Goal: Task Accomplishment & Management: Manage account settings

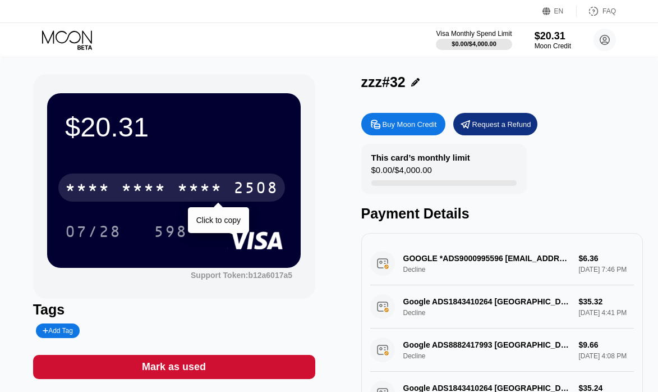
click at [241, 185] on div "2508" at bounding box center [255, 189] width 45 height 18
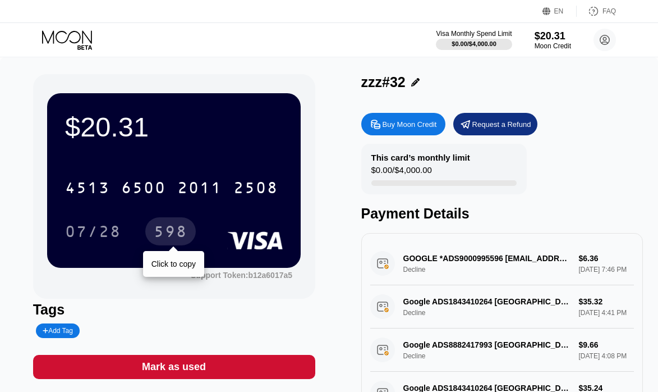
click at [167, 233] on div "598" at bounding box center [171, 233] width 34 height 18
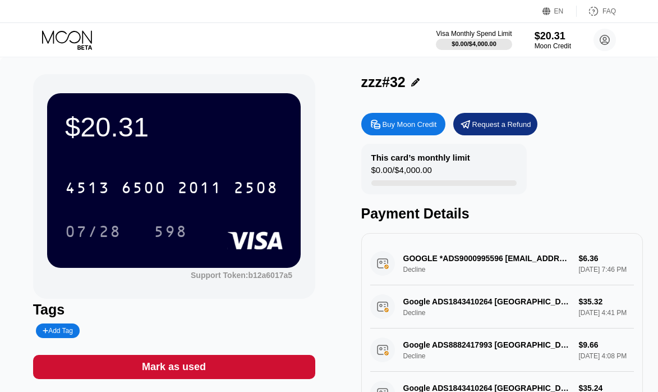
click at [415, 85] on icon at bounding box center [415, 82] width 8 height 8
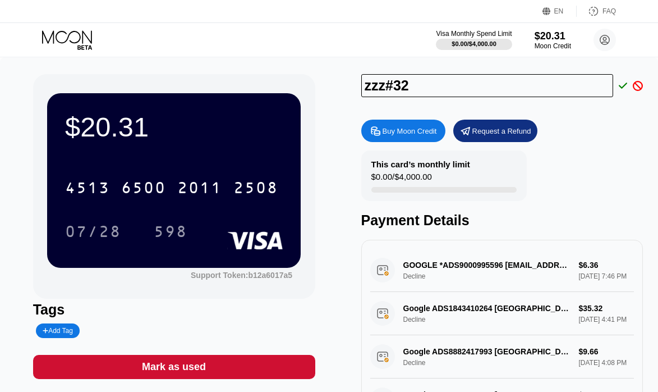
click at [366, 91] on input "zzz#32" at bounding box center [487, 85] width 252 height 23
type input "aaa#32"
click at [625, 85] on icon at bounding box center [623, 85] width 9 height 6
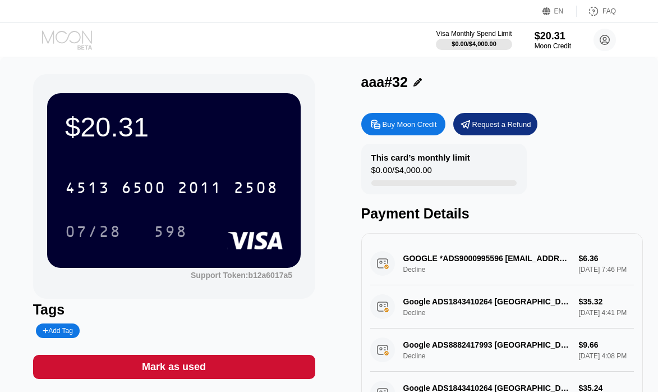
click at [73, 41] on icon at bounding box center [68, 40] width 52 height 20
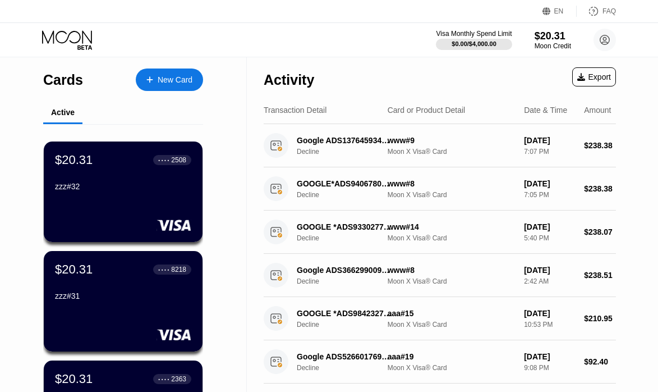
click at [117, 305] on div "zzz#31" at bounding box center [123, 297] width 136 height 13
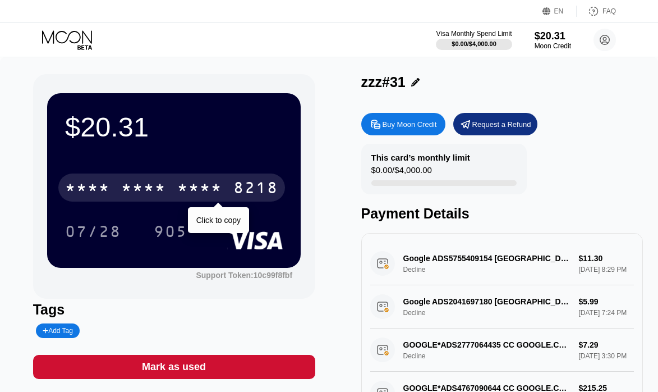
click at [245, 190] on div "8218" at bounding box center [255, 189] width 45 height 18
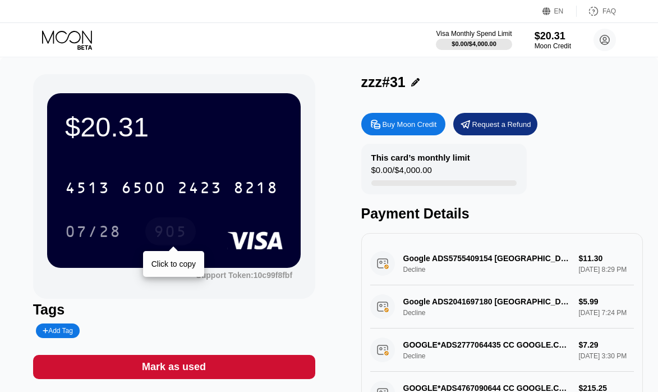
click at [170, 231] on div "905" at bounding box center [171, 233] width 34 height 18
click at [411, 84] on icon at bounding box center [415, 82] width 8 height 8
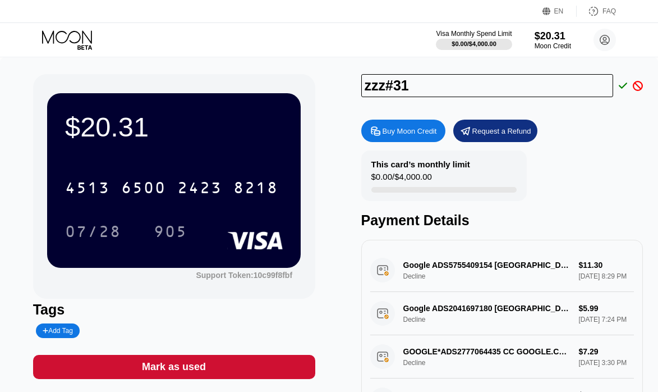
click at [368, 93] on input "zzz#31" at bounding box center [487, 85] width 252 height 23
click at [368, 92] on input "zzz#31" at bounding box center [487, 85] width 252 height 23
type input "aaa#31"
click at [622, 87] on icon at bounding box center [623, 86] width 9 height 10
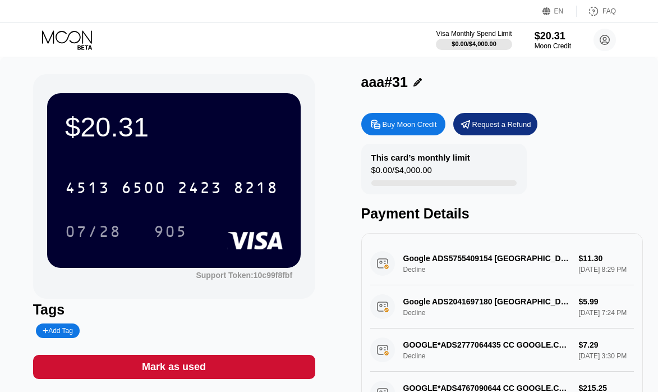
click at [71, 37] on icon at bounding box center [68, 40] width 52 height 20
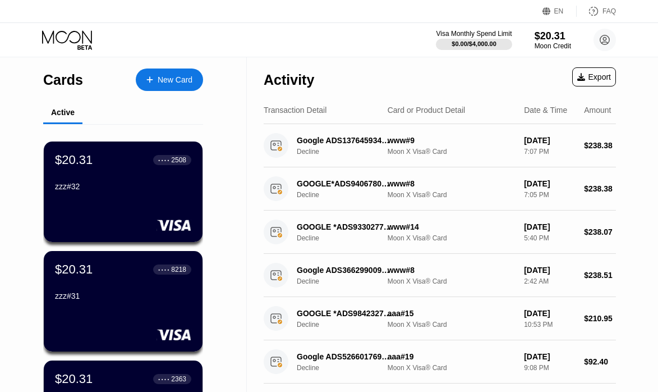
scroll to position [112, 0]
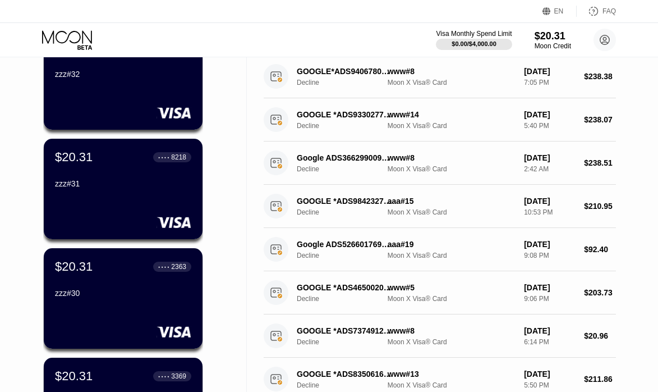
drag, startPoint x: 85, startPoint y: 303, endPoint x: 242, endPoint y: 370, distance: 170.7
click at [85, 302] on div "zzz#30" at bounding box center [123, 294] width 136 height 13
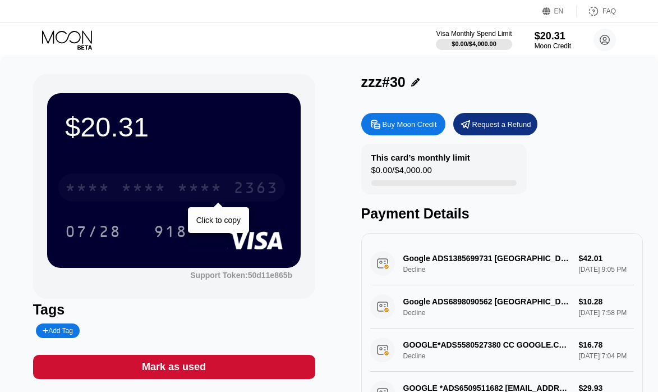
click at [241, 191] on div "2363" at bounding box center [255, 189] width 45 height 18
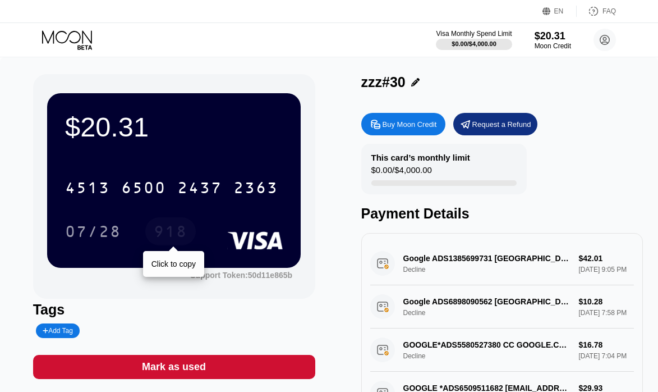
click at [167, 231] on div "918" at bounding box center [171, 233] width 34 height 18
click at [416, 82] on icon at bounding box center [415, 82] width 8 height 8
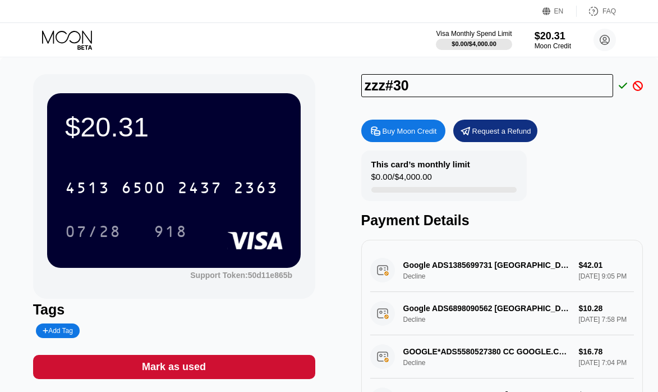
click at [379, 85] on input "zzz#30" at bounding box center [487, 85] width 252 height 23
click at [379, 84] on input "zzz#30" at bounding box center [487, 85] width 252 height 23
type input "aaa#30"
click at [622, 86] on icon at bounding box center [623, 86] width 9 height 10
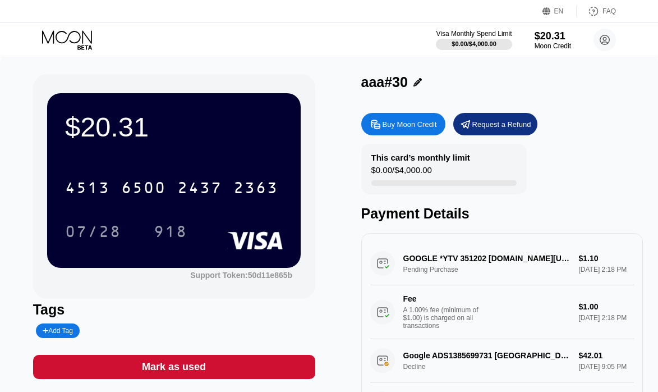
drag, startPoint x: 81, startPoint y: 40, endPoint x: 80, endPoint y: 50, distance: 10.8
click at [81, 39] on icon at bounding box center [68, 40] width 52 height 20
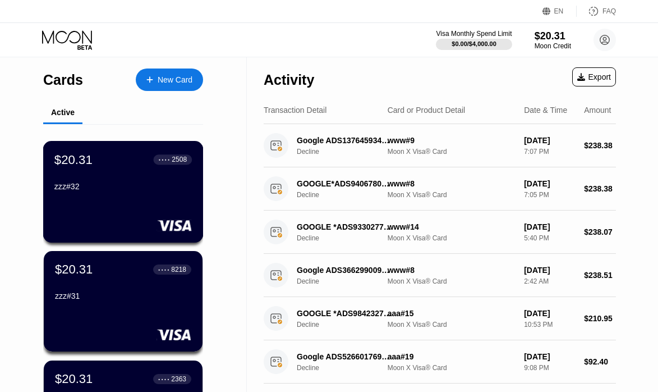
scroll to position [393, 0]
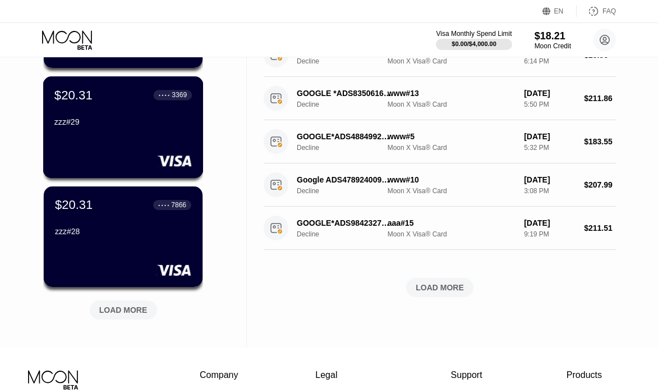
click at [93, 122] on div "zzz#29" at bounding box center [122, 121] width 137 height 9
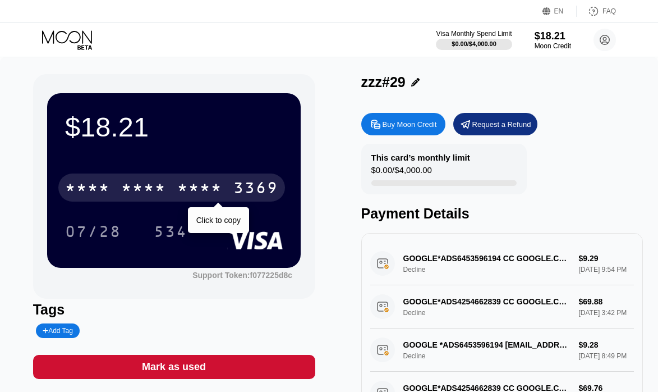
click at [247, 189] on div "3369" at bounding box center [255, 189] width 45 height 18
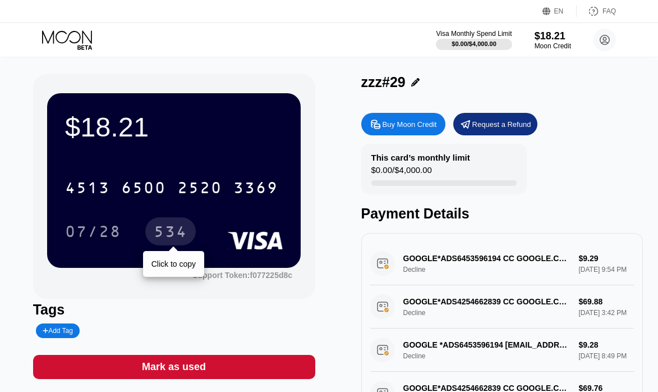
click at [173, 236] on div "534" at bounding box center [171, 233] width 34 height 18
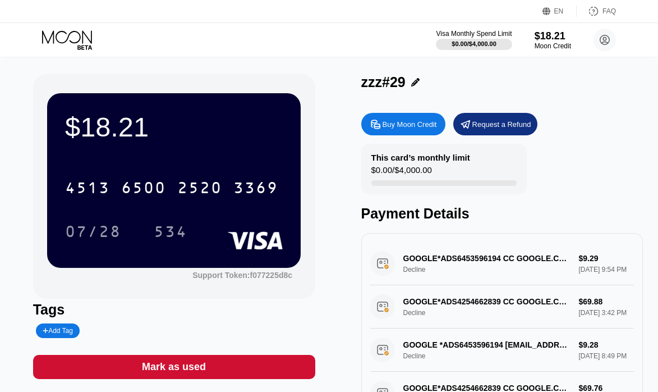
click at [412, 81] on icon at bounding box center [415, 82] width 8 height 8
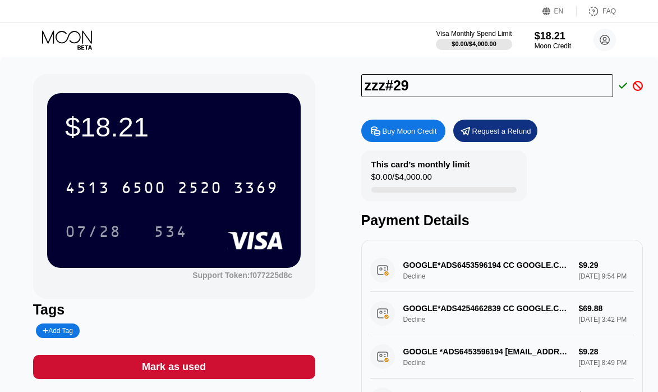
click at [376, 89] on input "zzz#29" at bounding box center [487, 85] width 252 height 23
type input "aaa#29"
click at [622, 85] on icon at bounding box center [623, 86] width 9 height 10
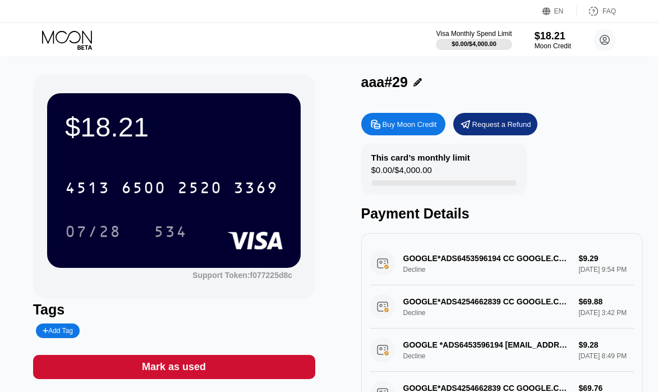
click at [62, 29] on div "Visa Monthly Spend Limit $0.00 / $4,000.00 $18.21 Moon Credit [EMAIL_ADDRESS][D…" at bounding box center [329, 40] width 658 height 34
click at [56, 38] on icon at bounding box center [67, 36] width 50 height 13
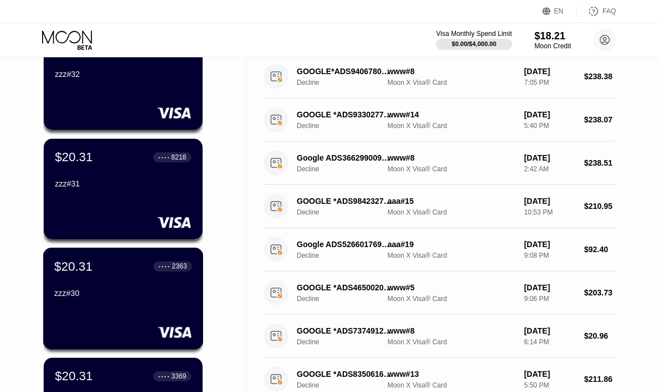
scroll to position [449, 0]
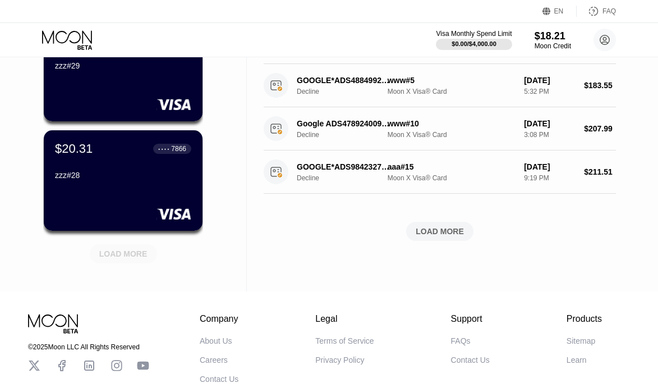
click at [117, 251] on div "LOAD MORE" at bounding box center [123, 254] width 48 height 10
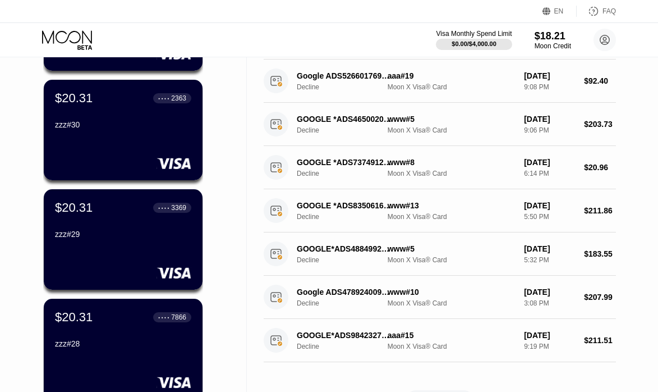
scroll to position [0, 0]
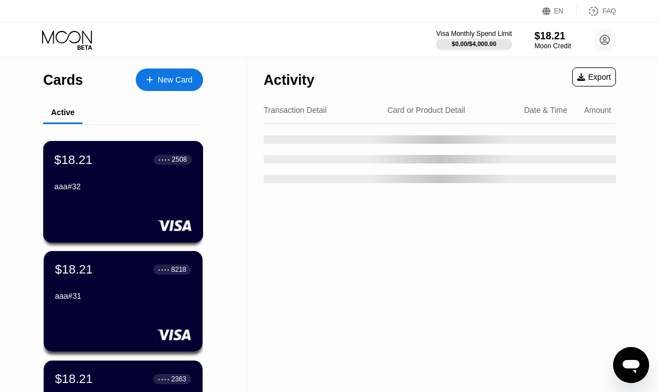
scroll to position [393, 0]
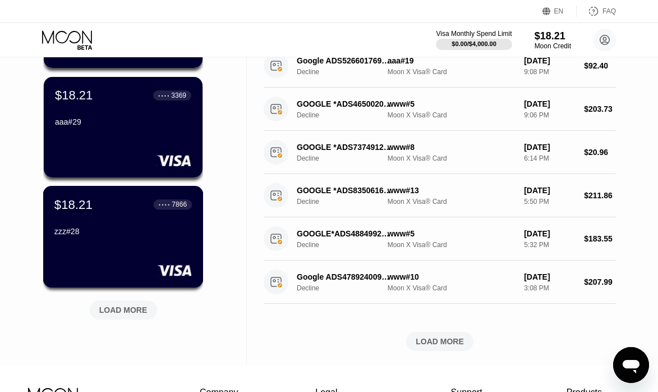
click at [104, 249] on div "$18.21 ● ● ● ● 7866 zzz#28" at bounding box center [123, 237] width 160 height 102
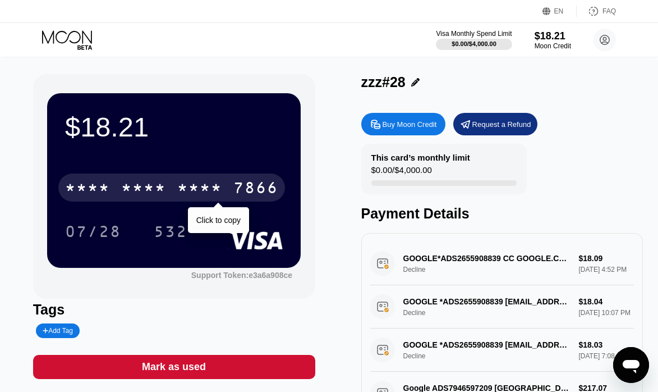
click at [248, 196] on div "7866" at bounding box center [255, 189] width 45 height 18
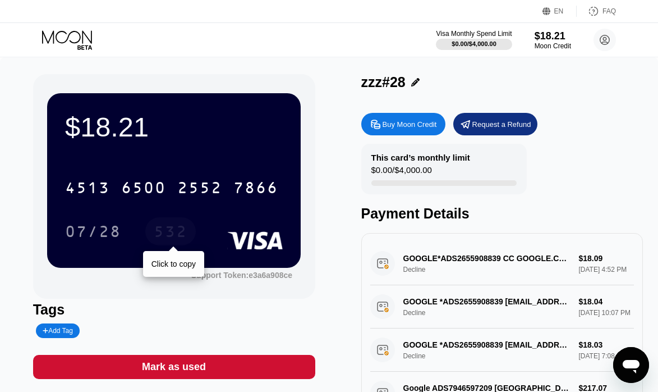
click at [164, 236] on div "532" at bounding box center [171, 233] width 34 height 18
click at [412, 84] on icon at bounding box center [415, 82] width 8 height 8
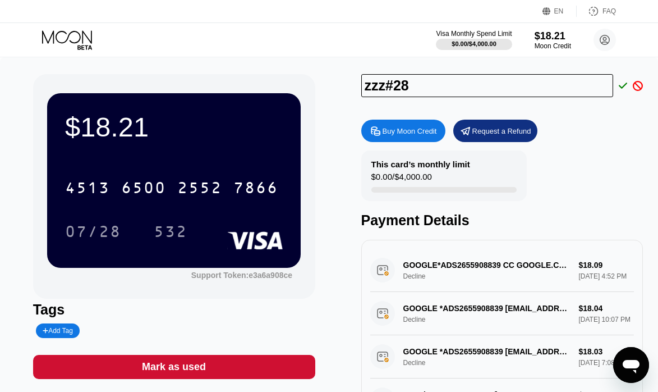
click at [370, 90] on input "zzz#28" at bounding box center [487, 85] width 252 height 23
type input "aaa#28"
click at [624, 87] on icon at bounding box center [623, 85] width 9 height 6
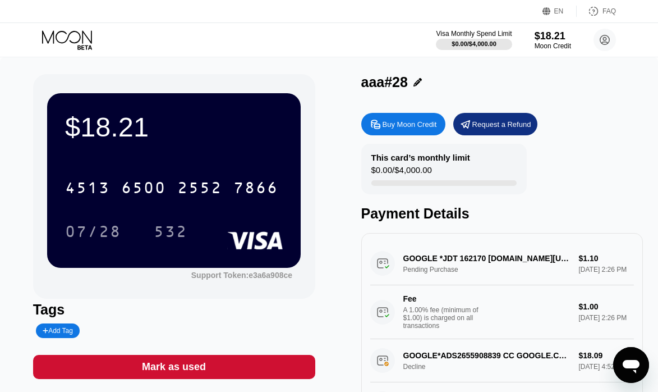
click at [63, 27] on div "Visa Monthly Spend Limit $0.00 / $4,000.00 $18.21 Moon Credit [EMAIL_ADDRESS][D…" at bounding box center [329, 40] width 658 height 34
click at [54, 43] on icon at bounding box center [67, 36] width 50 height 13
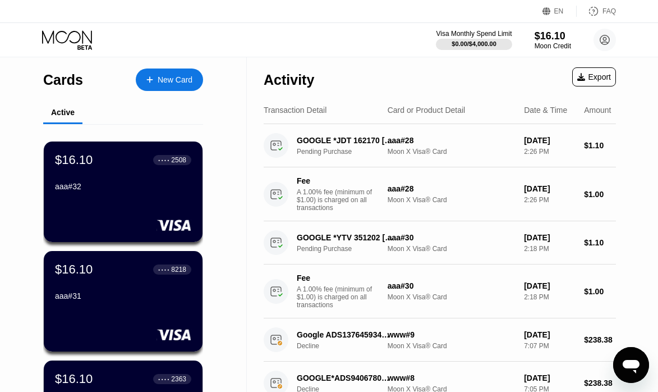
scroll to position [393, 0]
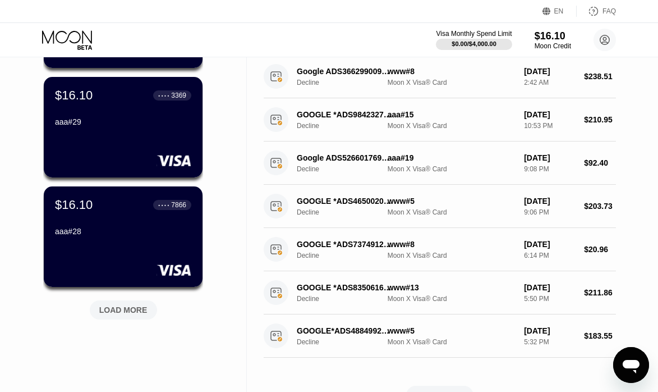
click at [116, 310] on div "LOAD MORE" at bounding box center [123, 310] width 48 height 10
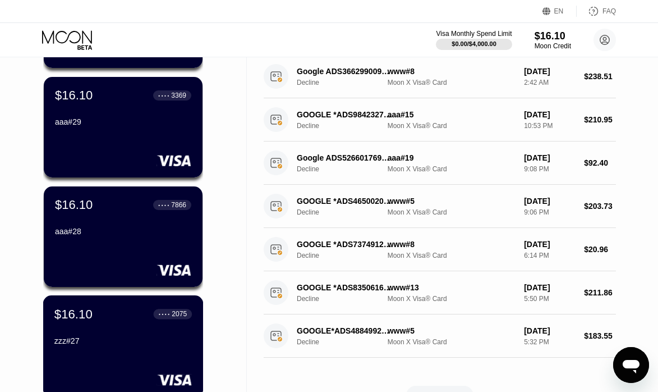
click at [115, 337] on div "$16.10 ● ● ● ● 2075 zzz#27" at bounding box center [122, 327] width 137 height 43
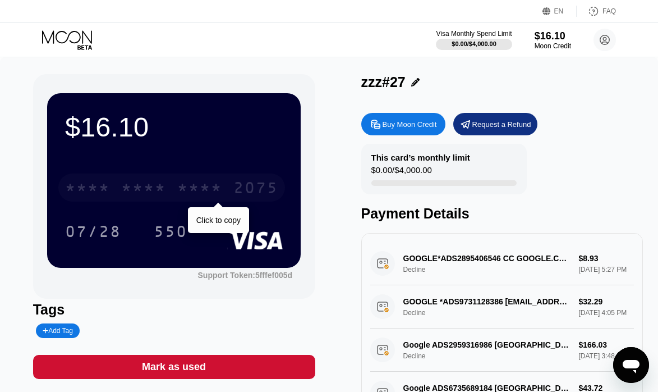
click at [238, 184] on div "2075" at bounding box center [255, 189] width 45 height 18
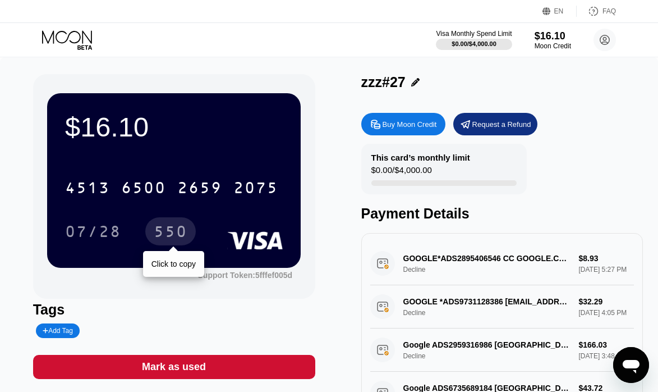
drag, startPoint x: 173, startPoint y: 229, endPoint x: 236, endPoint y: 298, distance: 93.3
click at [173, 229] on div "550" at bounding box center [171, 233] width 34 height 18
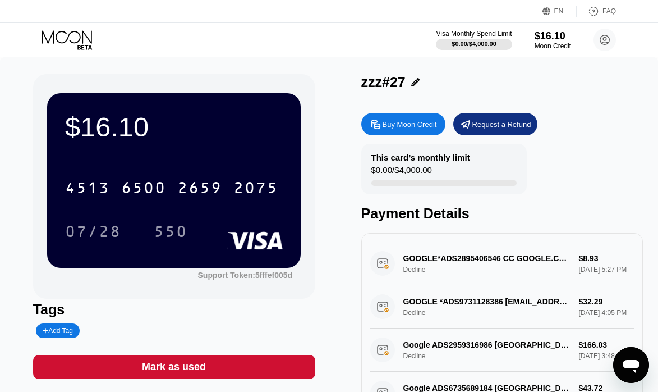
click at [408, 83] on div at bounding box center [413, 82] width 14 height 8
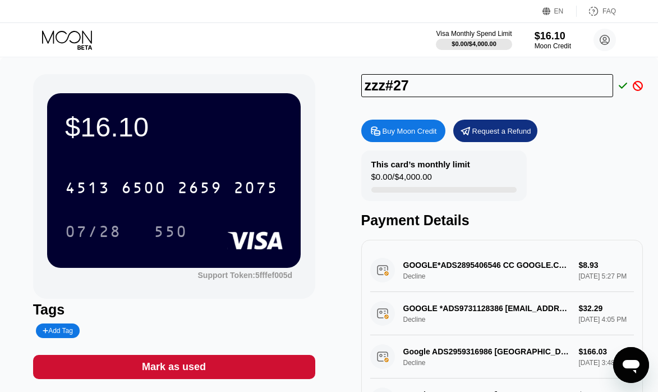
click at [371, 92] on input "zzz#27" at bounding box center [487, 85] width 252 height 23
type input "aaa#27"
click at [621, 87] on icon at bounding box center [623, 86] width 9 height 10
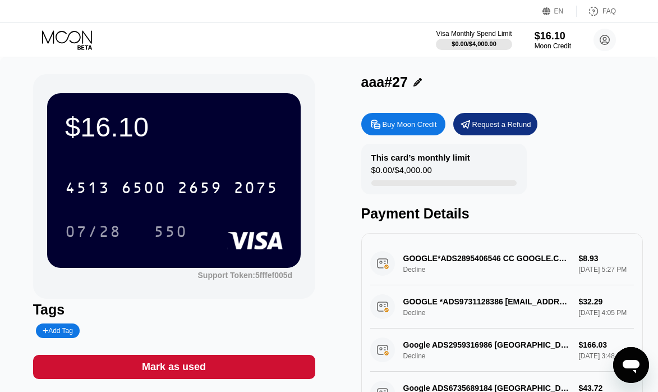
click at [52, 30] on icon at bounding box center [68, 40] width 52 height 20
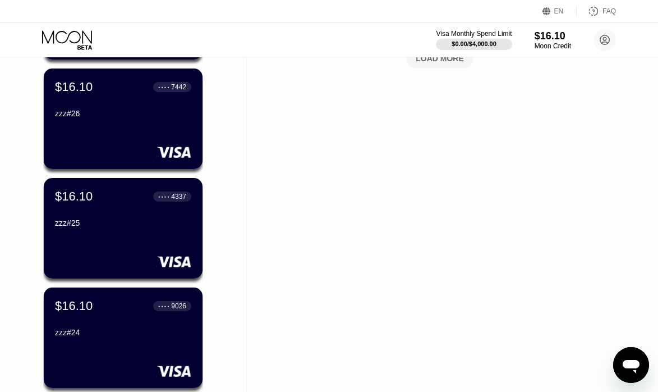
scroll to position [673, 0]
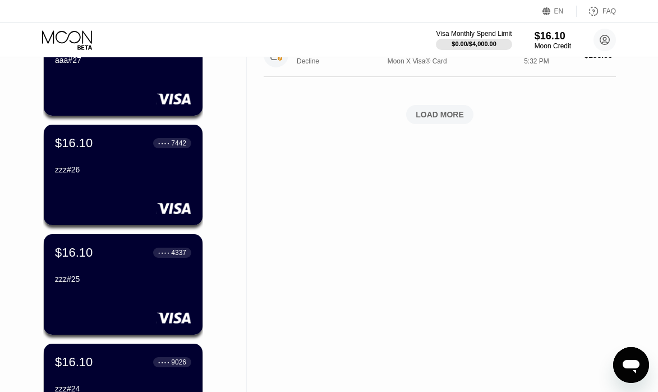
click at [118, 163] on div "$16.10 ● ● ● ● 7442 zzz#26" at bounding box center [123, 157] width 136 height 43
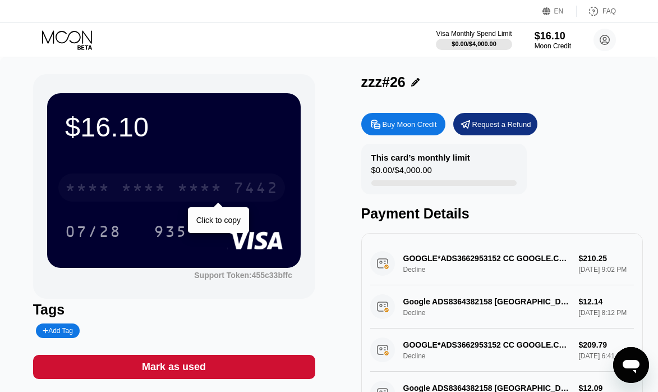
click at [245, 190] on div "7442" at bounding box center [255, 189] width 45 height 18
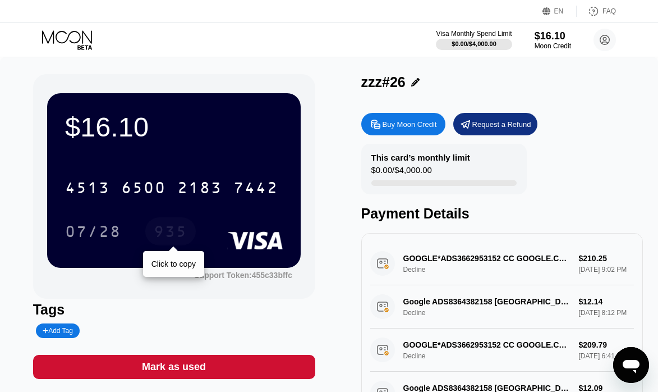
click at [163, 233] on div "935" at bounding box center [171, 233] width 34 height 18
click at [411, 82] on icon at bounding box center [415, 82] width 8 height 8
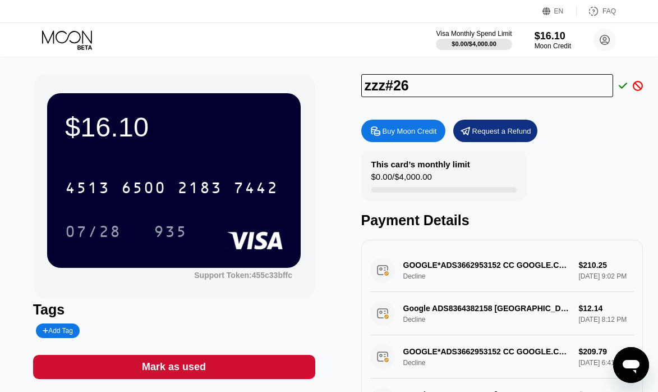
click at [368, 87] on input "zzz#26" at bounding box center [487, 85] width 252 height 23
type input "aaa#26"
click at [620, 89] on icon at bounding box center [623, 85] width 9 height 6
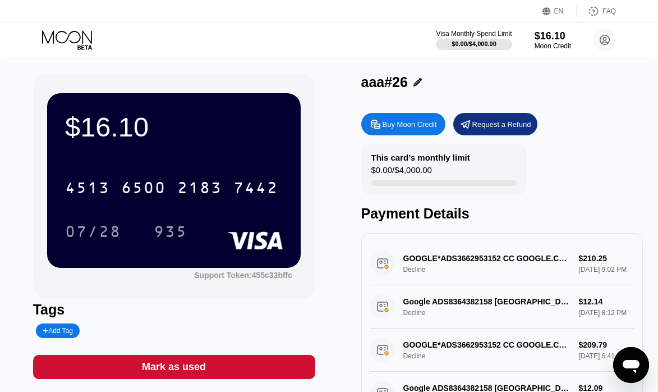
click at [63, 37] on icon at bounding box center [68, 40] width 52 height 20
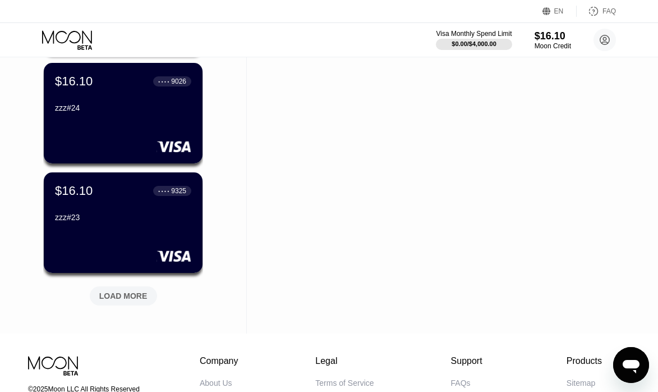
scroll to position [729, 0]
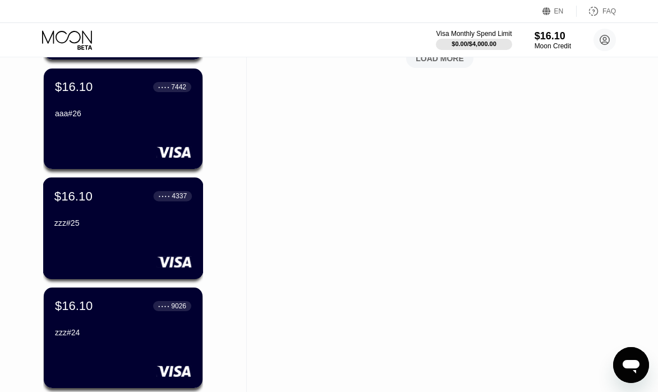
click at [101, 252] on div "$16.10 ● ● ● ● 4337 zzz#25" at bounding box center [123, 228] width 160 height 102
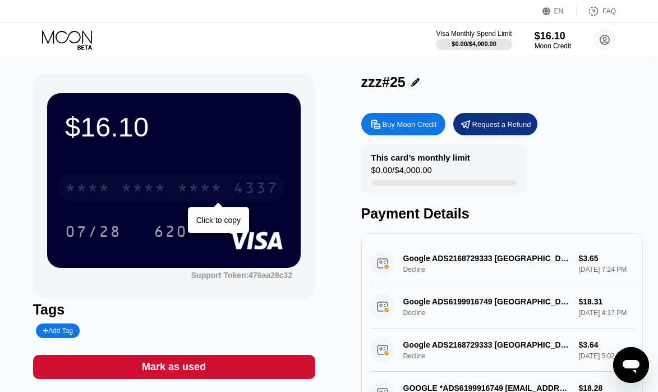
click at [237, 188] on div "4337" at bounding box center [255, 189] width 45 height 18
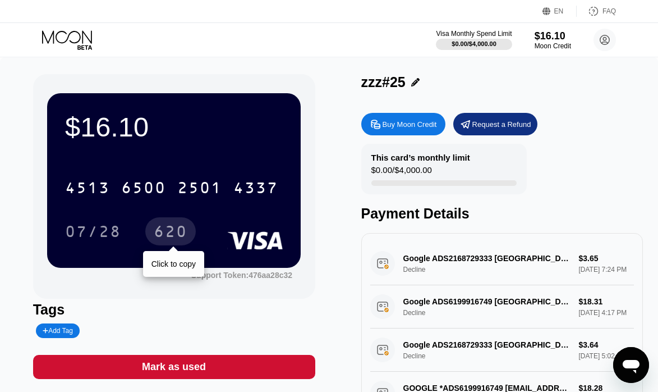
click at [174, 237] on div "620" at bounding box center [171, 233] width 34 height 18
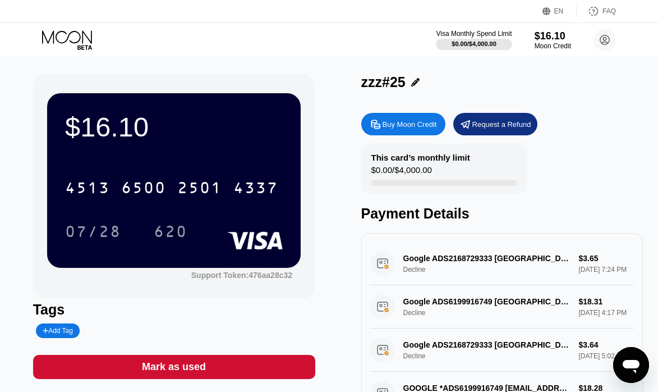
click at [418, 82] on div "zzz#25" at bounding box center [502, 82] width 282 height 16
click at [408, 81] on div at bounding box center [413, 82] width 14 height 8
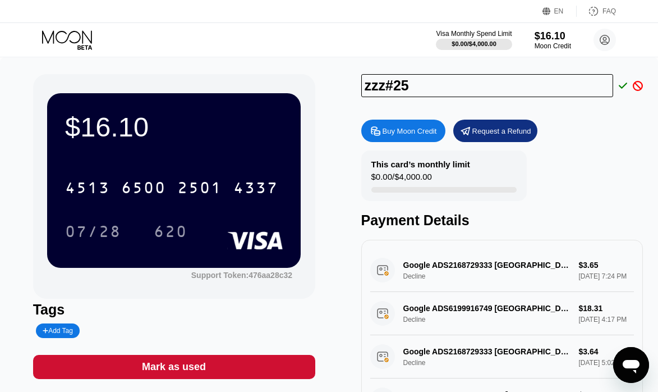
click at [363, 82] on input "zzz#25" at bounding box center [487, 85] width 252 height 23
click at [364, 82] on input "zzz#25" at bounding box center [487, 85] width 252 height 23
type input "aaa#25"
click at [621, 90] on icon at bounding box center [623, 86] width 9 height 10
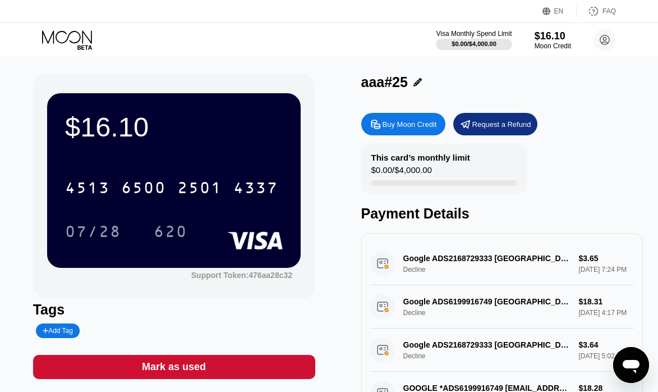
click at [63, 34] on icon at bounding box center [68, 40] width 52 height 20
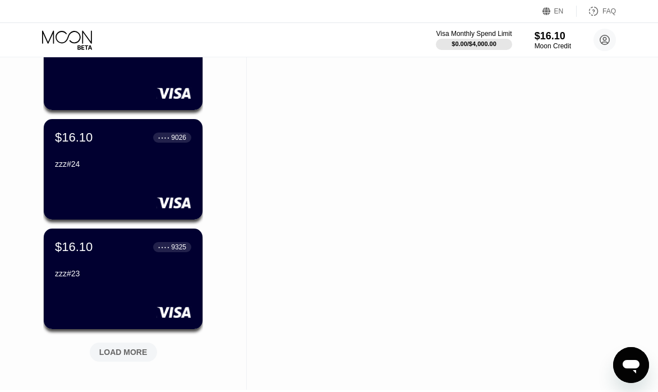
scroll to position [842, 0]
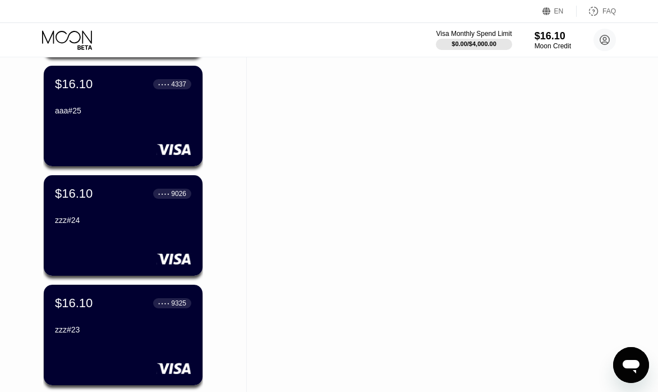
click at [121, 229] on div "zzz#24" at bounding box center [123, 221] width 136 height 13
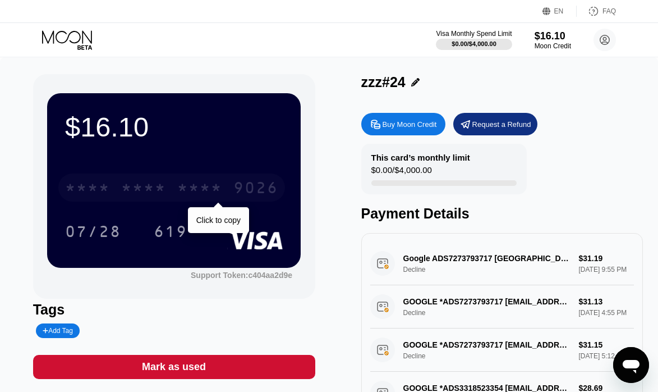
click at [253, 190] on div "9026" at bounding box center [255, 189] width 45 height 18
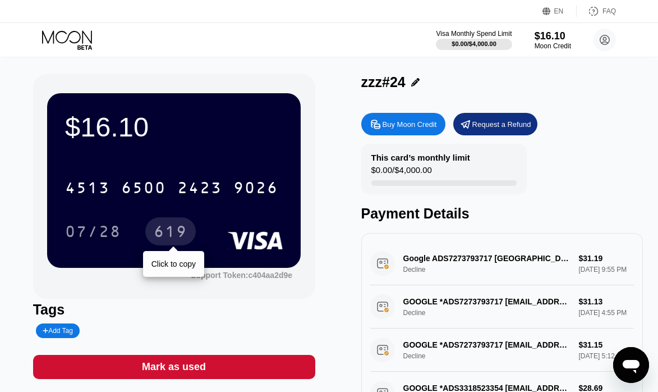
click at [176, 232] on div "619" at bounding box center [171, 233] width 34 height 18
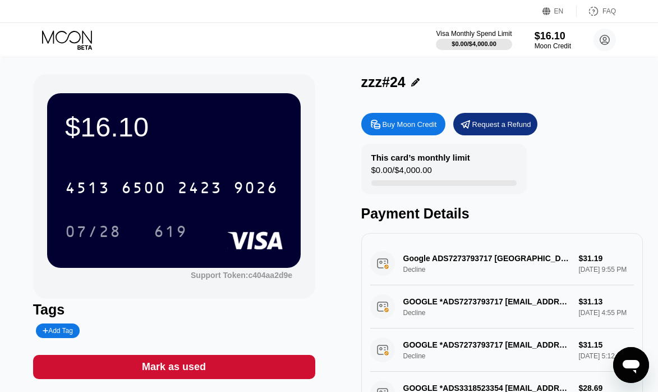
click at [413, 85] on icon at bounding box center [415, 82] width 8 height 8
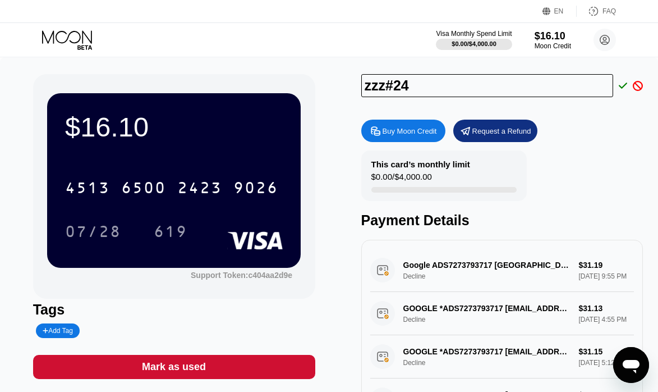
click at [380, 86] on input "zzz#24" at bounding box center [487, 85] width 252 height 23
type input "aaa#24"
click at [620, 87] on icon at bounding box center [623, 85] width 9 height 6
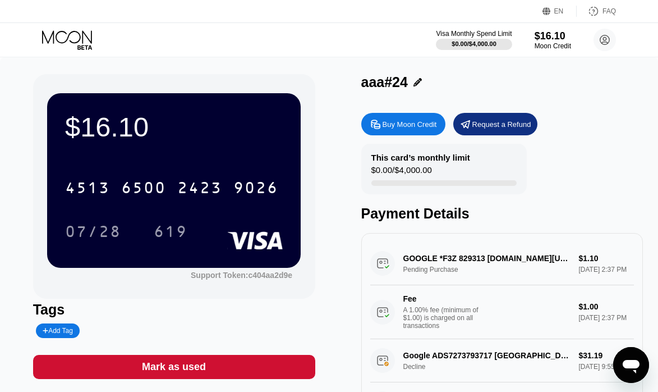
click at [58, 35] on icon at bounding box center [68, 40] width 52 height 20
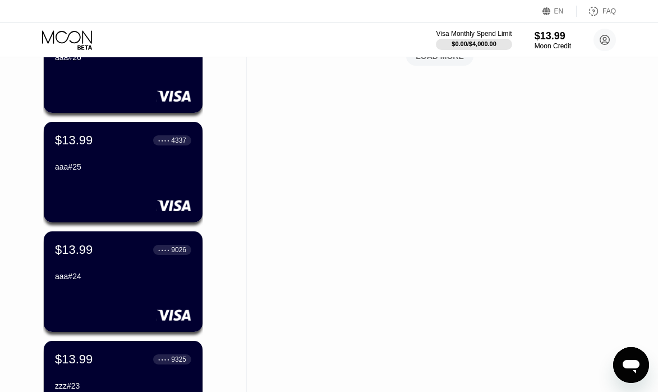
scroll to position [898, 0]
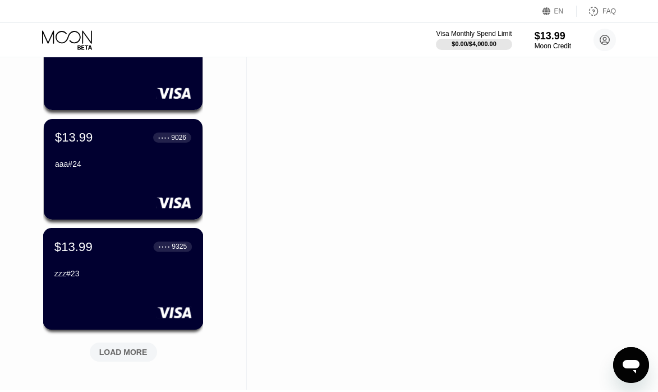
click at [131, 292] on div "$13.99 ● ● ● ● 9325 zzz#23" at bounding box center [123, 279] width 160 height 102
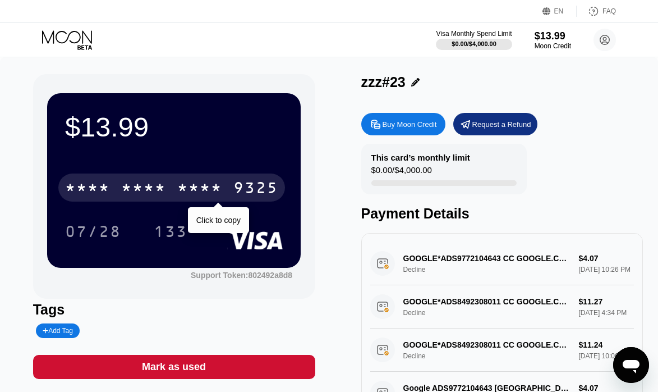
drag, startPoint x: 263, startPoint y: 189, endPoint x: 367, endPoint y: 364, distance: 204.1
click at [263, 188] on div "9325" at bounding box center [255, 189] width 45 height 18
click at [231, 189] on div "[CREDIT_CARD_NUMBER]" at bounding box center [171, 187] width 227 height 28
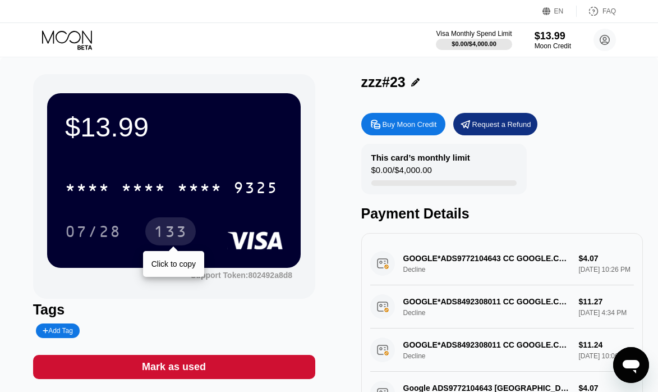
click at [166, 218] on div "* * * * * * * * * * * * 9325 07/28 133 Click to copy" at bounding box center [174, 198] width 218 height 66
click at [168, 233] on div "133" at bounding box center [171, 233] width 34 height 18
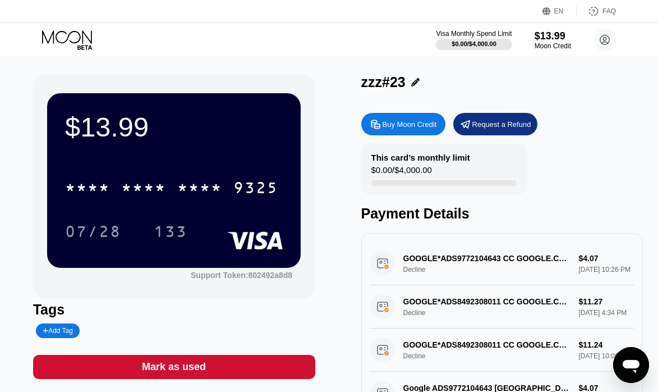
click at [413, 86] on icon at bounding box center [415, 82] width 8 height 8
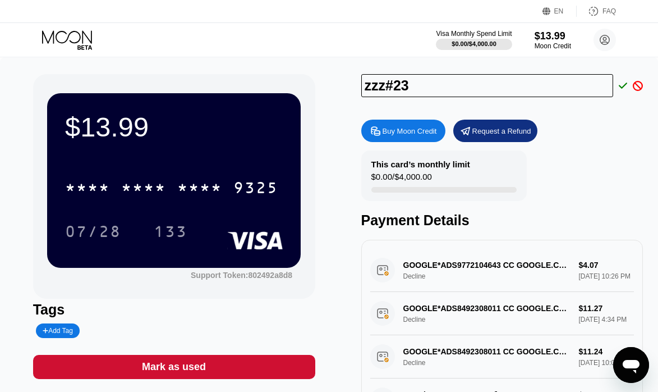
click at [375, 91] on input "zzz#23" at bounding box center [487, 85] width 252 height 23
type input "aaa#23"
click at [623, 86] on icon at bounding box center [623, 86] width 9 height 10
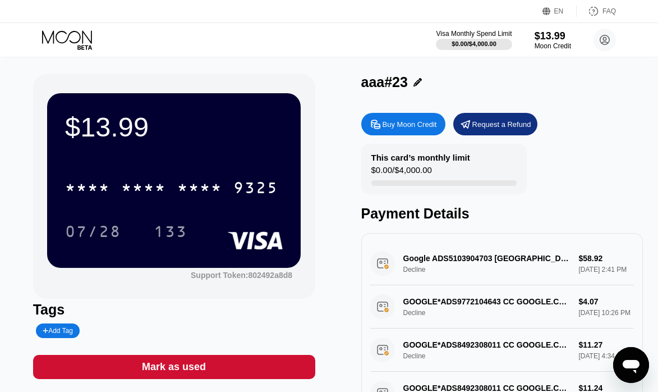
click at [66, 37] on icon at bounding box center [68, 40] width 52 height 20
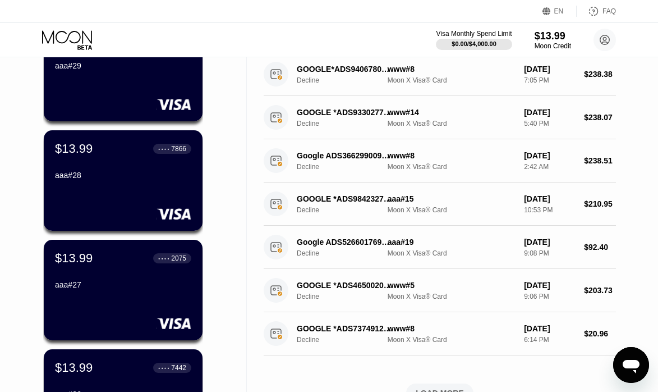
scroll to position [1069, 0]
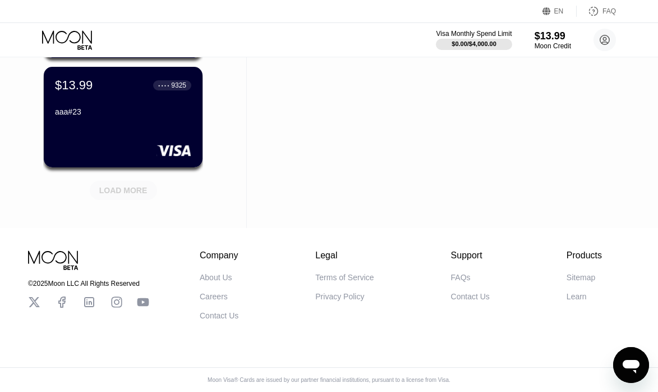
click at [125, 185] on div "LOAD MORE" at bounding box center [123, 190] width 48 height 10
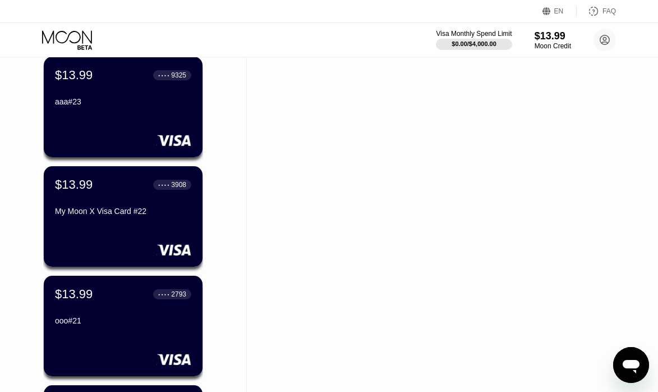
click at [111, 215] on div "My Moon X Visa Card #22" at bounding box center [123, 210] width 136 height 9
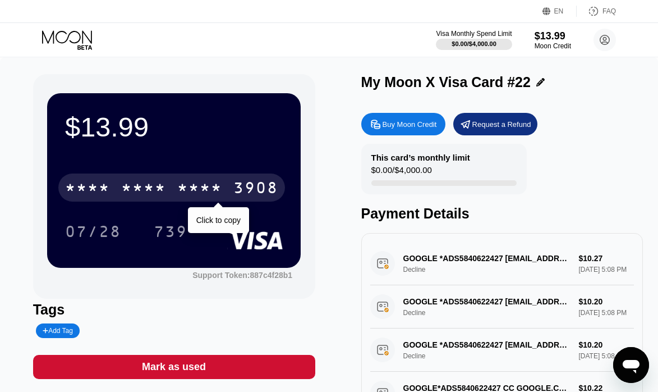
click at [265, 196] on div "3908" at bounding box center [255, 189] width 45 height 18
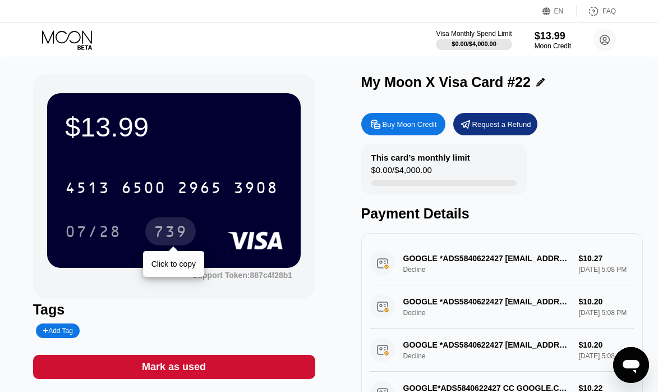
click at [174, 231] on div "739" at bounding box center [171, 233] width 34 height 18
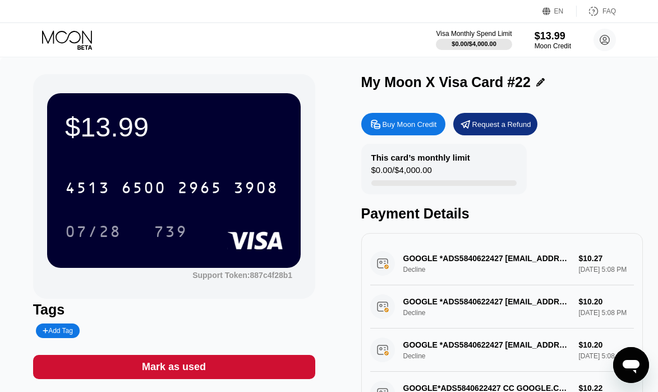
click at [538, 81] on icon at bounding box center [540, 82] width 8 height 8
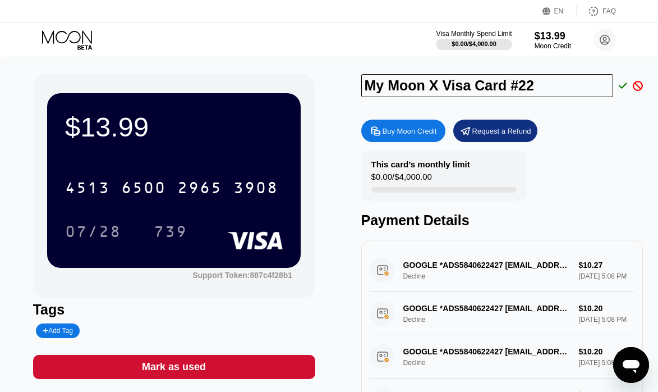
drag, startPoint x: 505, startPoint y: 85, endPoint x: -16, endPoint y: 33, distance: 523.7
click at [0, 33] on html "EN Language Select an item Save FAQ Visa Monthly Spend Limit $0.00 / $4,000.00 …" at bounding box center [329, 196] width 658 height 392
type input "aaa#22"
click at [619, 87] on icon at bounding box center [623, 85] width 9 height 6
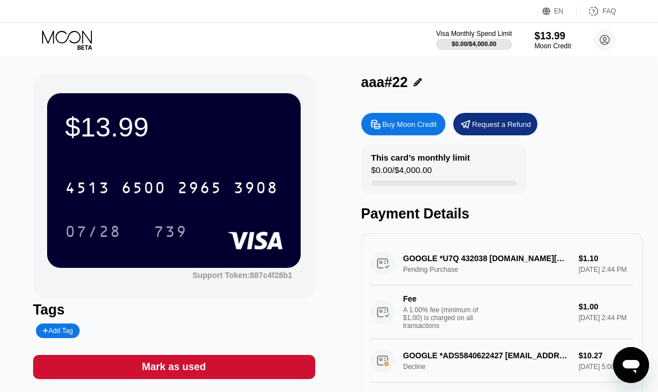
click at [64, 35] on icon at bounding box center [68, 40] width 52 height 20
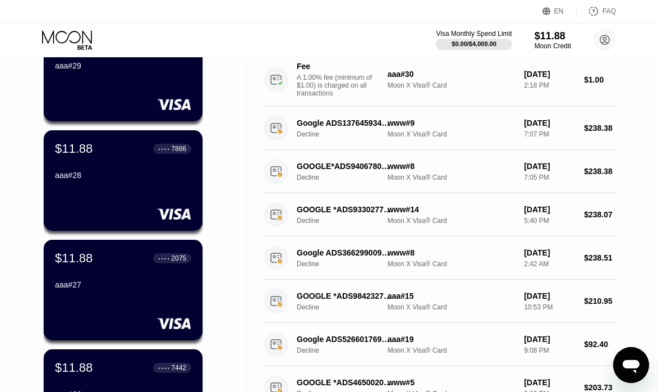
scroll to position [1234, 0]
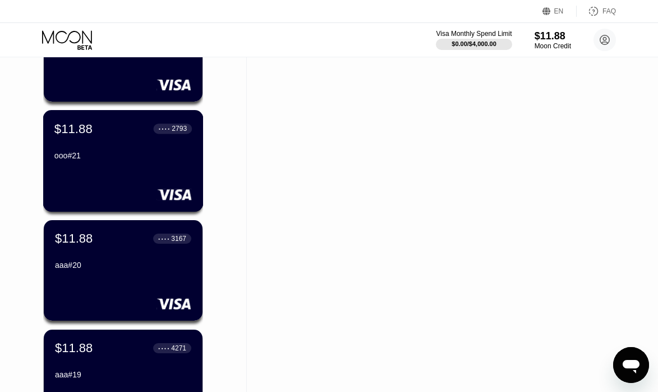
click at [156, 160] on div "ooo#21" at bounding box center [122, 155] width 137 height 9
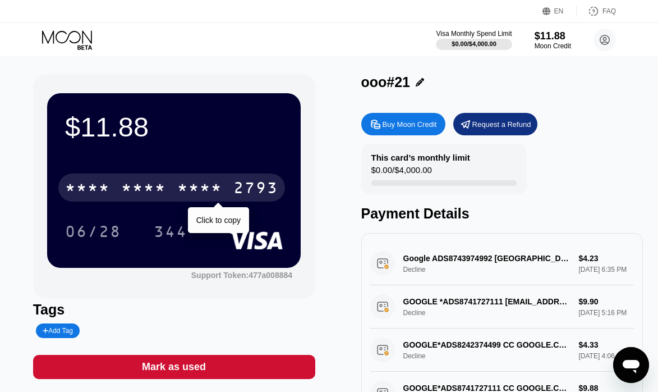
click at [250, 191] on div "2793" at bounding box center [255, 189] width 45 height 18
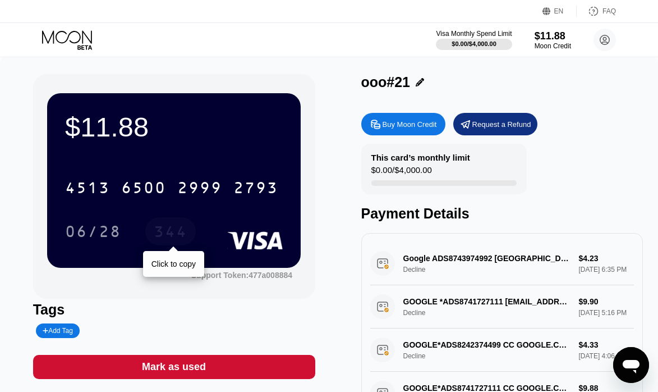
click at [163, 232] on div "344" at bounding box center [171, 233] width 34 height 18
click at [416, 83] on icon at bounding box center [420, 82] width 8 height 8
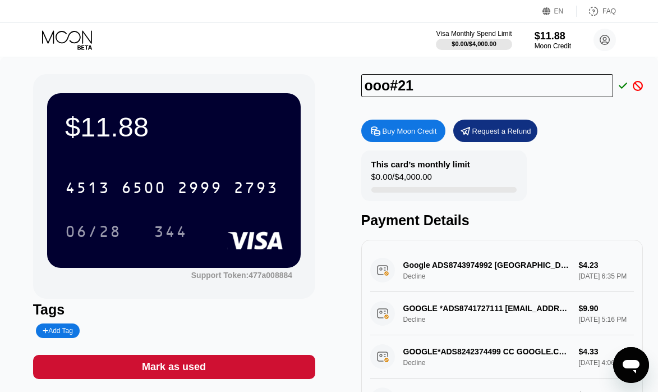
click at [378, 89] on input "ooo#21" at bounding box center [487, 85] width 252 height 23
type input "aaa#21"
click at [622, 90] on icon at bounding box center [623, 86] width 9 height 10
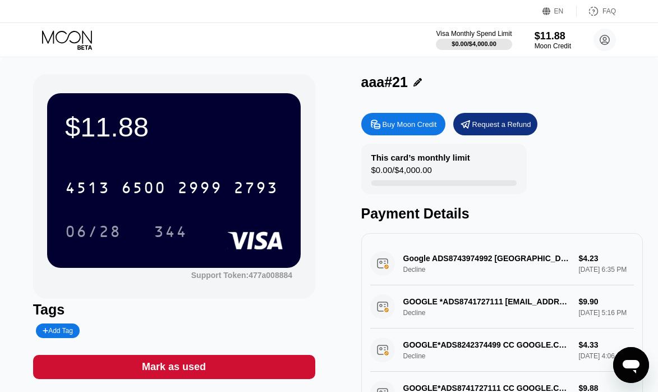
click at [59, 39] on icon at bounding box center [68, 40] width 52 height 20
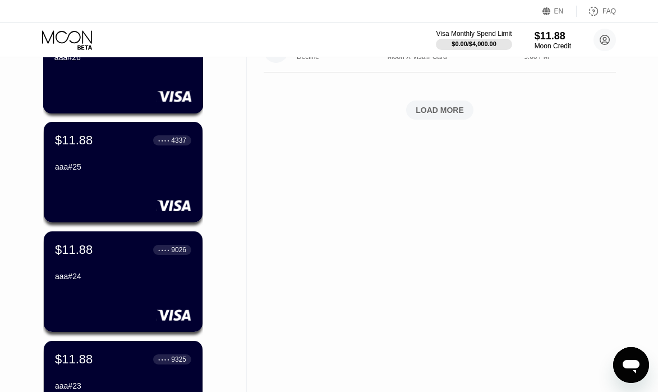
scroll to position [1122, 0]
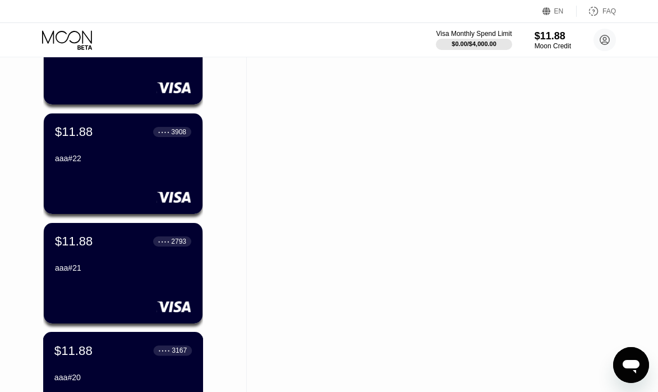
click at [132, 371] on div "$11.88 ● ● ● ● 3167 aaa#20" at bounding box center [122, 364] width 137 height 43
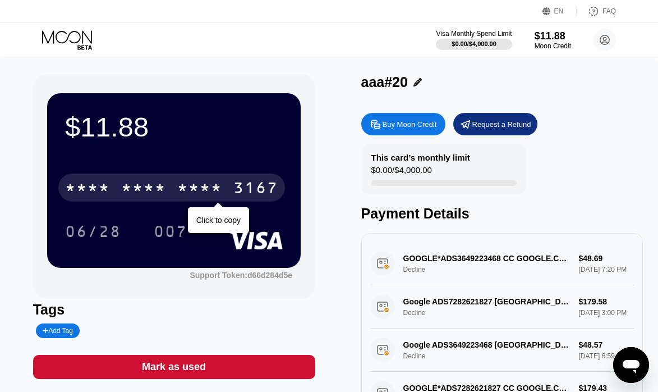
drag, startPoint x: 250, startPoint y: 189, endPoint x: 280, endPoint y: 216, distance: 40.5
click at [250, 188] on div "3167" at bounding box center [255, 189] width 45 height 18
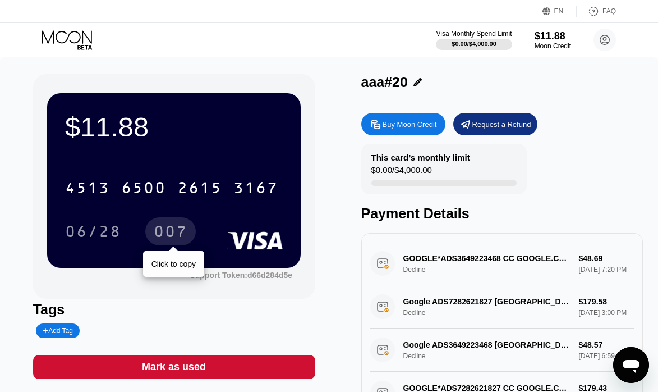
click at [167, 238] on div "007" at bounding box center [171, 233] width 34 height 18
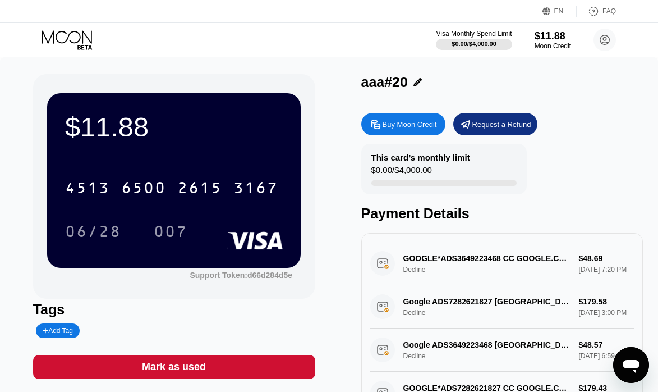
click at [415, 85] on icon at bounding box center [417, 82] width 8 height 8
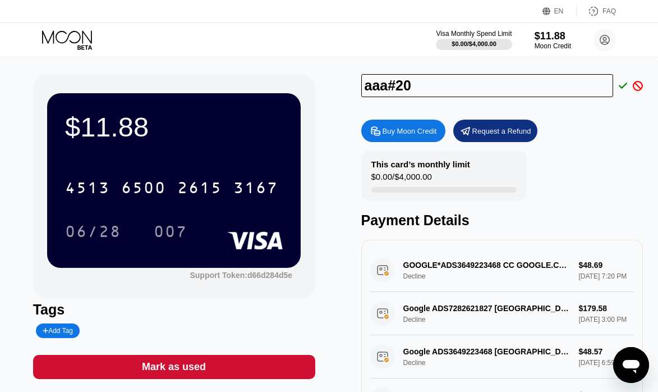
click at [372, 88] on input "aaa#20" at bounding box center [487, 85] width 252 height 23
click at [622, 89] on icon at bounding box center [623, 85] width 9 height 6
click at [80, 46] on icon at bounding box center [68, 40] width 52 height 20
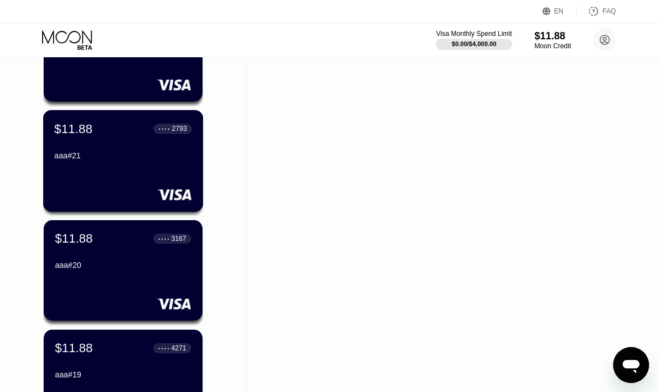
scroll to position [1290, 0]
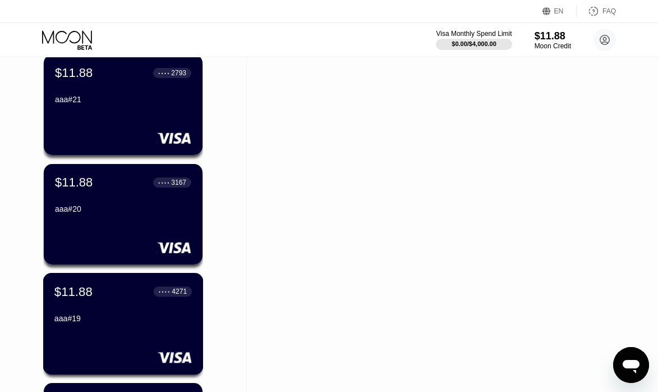
click at [108, 327] on div "aaa#19" at bounding box center [122, 320] width 137 height 13
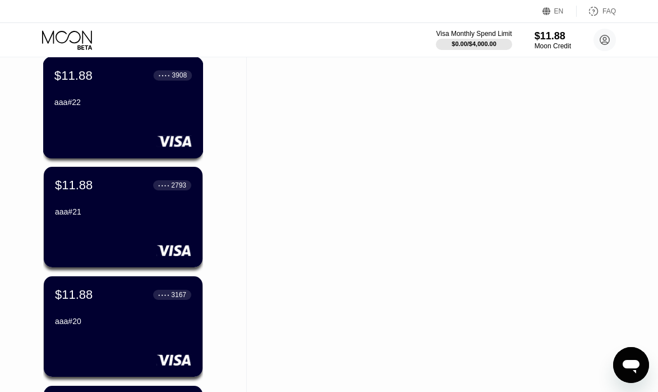
scroll to position [1290, 0]
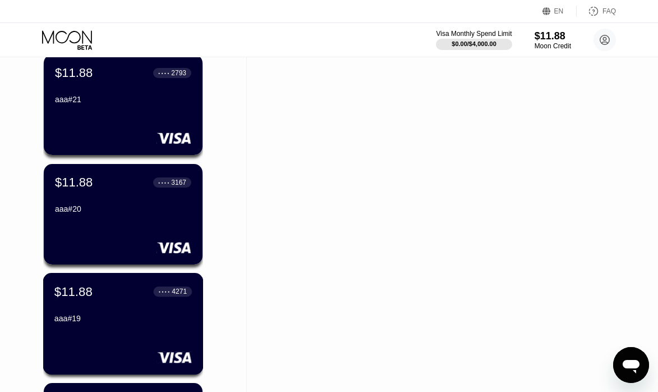
click at [96, 327] on div "aaa#19" at bounding box center [122, 320] width 137 height 13
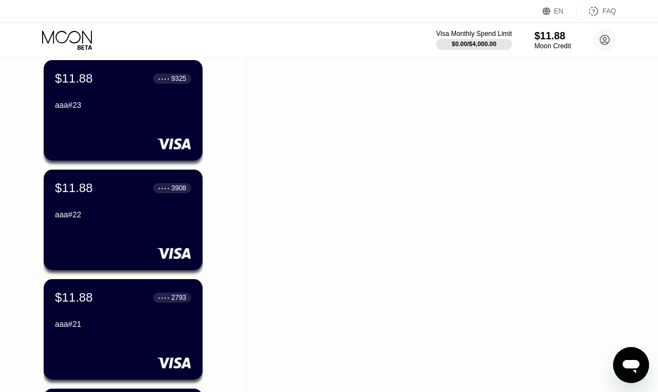
scroll to position [1290, 0]
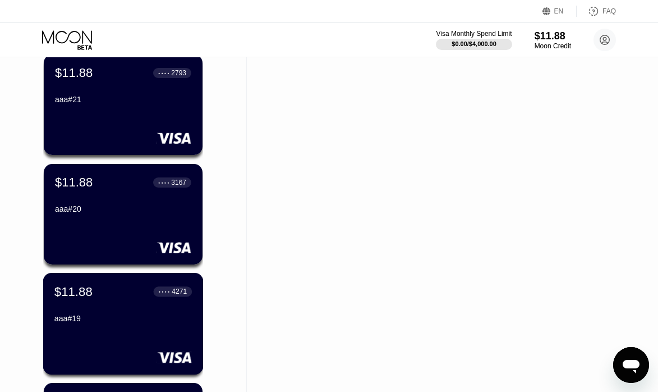
click at [116, 323] on div "aaa#19" at bounding box center [122, 318] width 137 height 9
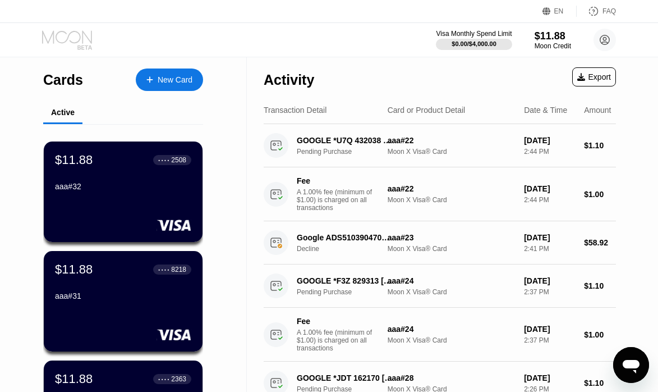
click at [72, 36] on icon at bounding box center [68, 40] width 52 height 20
